Goal: Transaction & Acquisition: Subscribe to service/newsletter

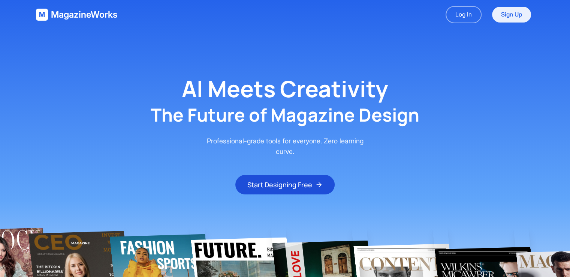
click at [502, 16] on link "Sign Up" at bounding box center [511, 15] width 39 height 16
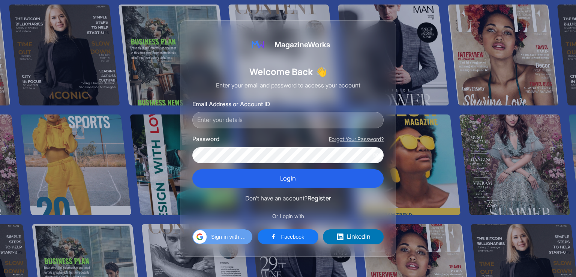
click at [240, 238] on span "Sign in with Google" at bounding box center [229, 236] width 37 height 8
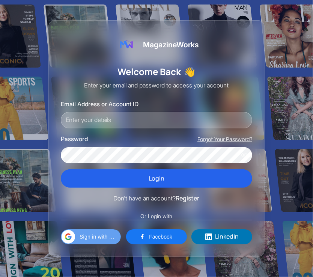
click at [109, 237] on span "Sign in with Google" at bounding box center [97, 236] width 37 height 8
click at [112, 238] on span "Sign in with Google" at bounding box center [97, 236] width 37 height 8
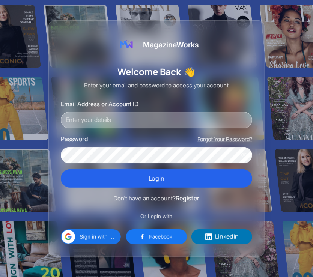
click at [114, 124] on input "Email Address or Account ID" at bounding box center [156, 120] width 191 height 16
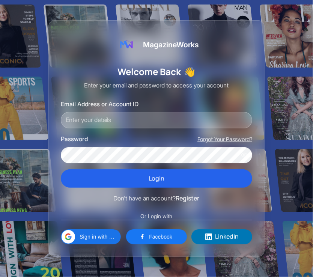
click at [212, 195] on div "Don't have an account? Register" at bounding box center [156, 198] width 191 height 10
click at [193, 198] on button "Register" at bounding box center [188, 198] width 24 height 10
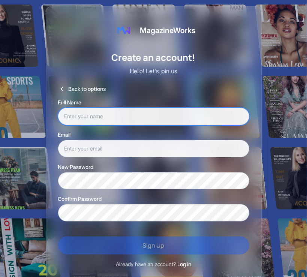
click at [109, 120] on input "text" at bounding box center [153, 116] width 191 height 17
drag, startPoint x: 102, startPoint y: 113, endPoint x: 0, endPoint y: 117, distance: 101.7
click at [0, 117] on div "MagazineWorks Create an account! Hello! Let's join us Back to options Full Name…" at bounding box center [153, 143] width 307 height 286
type input "tasneem"
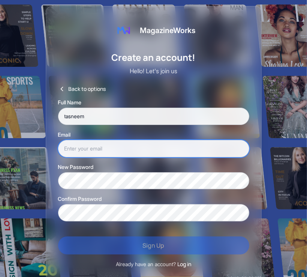
click at [117, 150] on input "email" at bounding box center [153, 148] width 191 height 17
type input "tasneemsakif31@gmail.com"
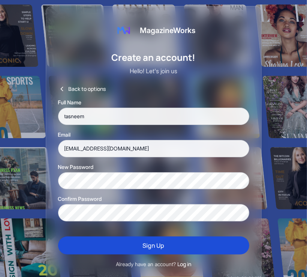
click at [146, 243] on button "Sign Up" at bounding box center [153, 245] width 191 height 18
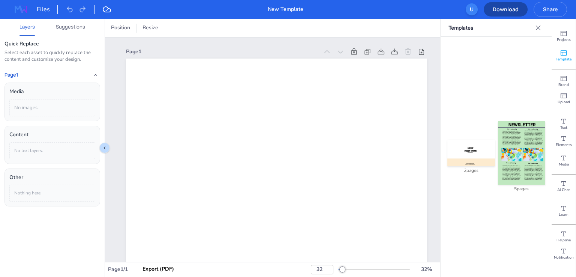
click at [312, 129] on img at bounding box center [521, 152] width 47 height 63
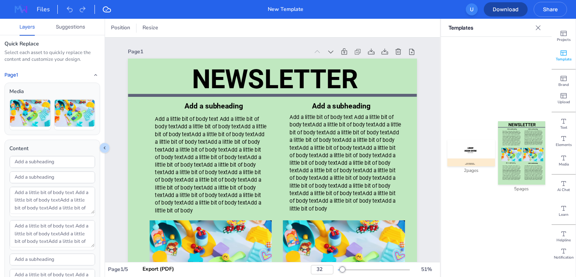
type input "51"
click at [52, 159] on input "Add a subheading" at bounding box center [52, 162] width 85 height 12
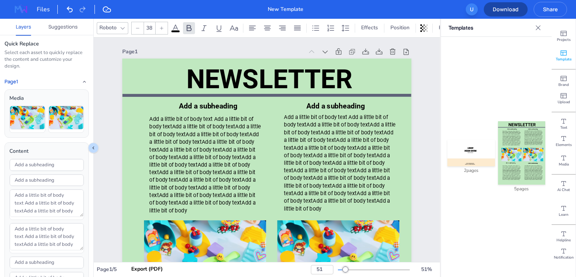
click at [312, 7] on div "U" at bounding box center [472, 9] width 12 height 12
click at [312, 12] on div "U" at bounding box center [472, 9] width 12 height 12
click at [312, 29] on icon at bounding box center [537, 27] width 7 height 7
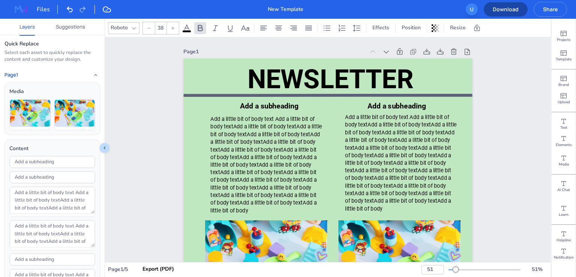
click at [312, 10] on div "U" at bounding box center [472, 9] width 12 height 12
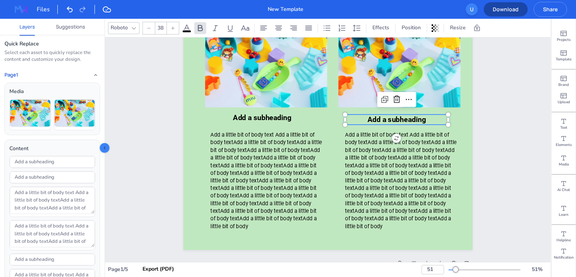
scroll to position [337, 0]
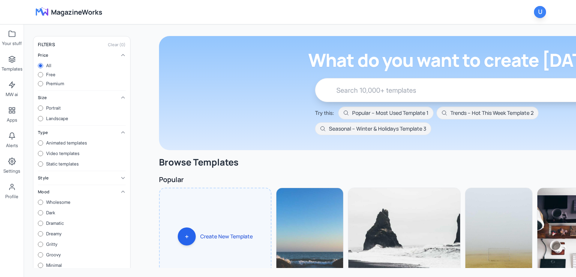
click at [540, 8] on div "U" at bounding box center [540, 12] width 12 height 12
click at [485, 29] on div "User" at bounding box center [510, 28] width 60 height 7
click at [494, 42] on button "Sign out" at bounding box center [510, 42] width 72 height 13
click at [540, 11] on div "U" at bounding box center [540, 12] width 12 height 12
click at [499, 42] on button "Sign out" at bounding box center [510, 42] width 72 height 13
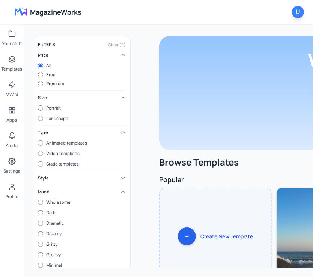
click at [298, 12] on div "U" at bounding box center [298, 12] width 12 height 12
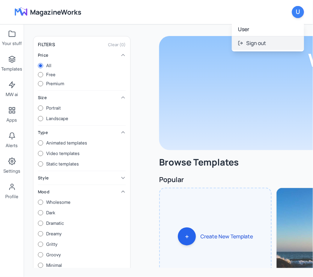
click at [266, 41] on button "Sign out" at bounding box center [268, 42] width 72 height 13
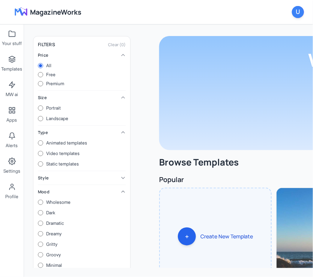
click at [22, 11] on img at bounding box center [21, 12] width 24 height 12
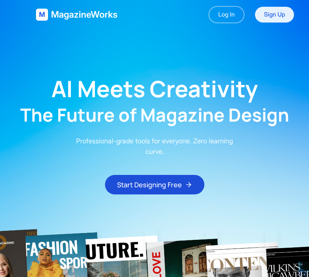
click at [278, 12] on link "Sign Up" at bounding box center [274, 15] width 39 height 16
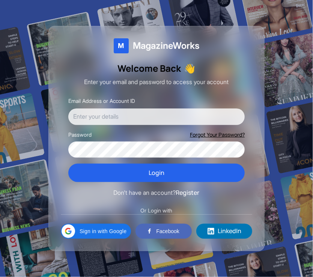
click at [124, 122] on input "Email Address or Account ID" at bounding box center [156, 116] width 176 height 16
type input "tasneemsakif312@gmail.com"
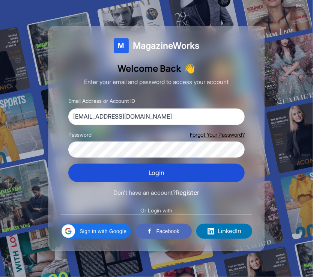
click at [151, 177] on button "Login" at bounding box center [156, 172] width 176 height 19
